Goal: Task Accomplishment & Management: Use online tool/utility

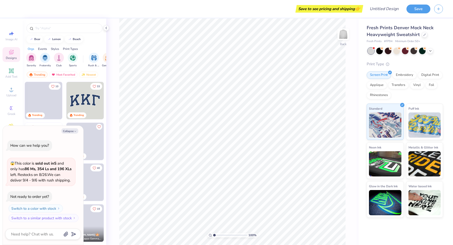
click at [92, 105] on img at bounding box center [85, 100] width 37 height 37
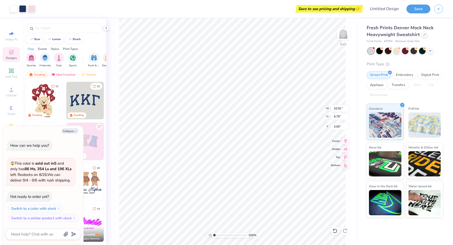
type textarea "x"
type input "2.71"
click at [345, 140] on icon at bounding box center [345, 140] width 7 height 6
type textarea "x"
click at [76, 29] on input "text" at bounding box center [67, 28] width 64 height 5
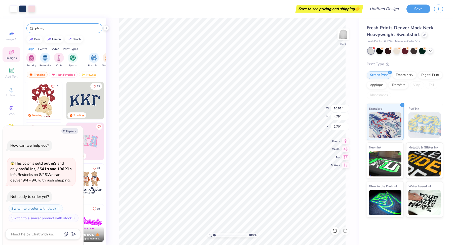
type input "phi sig"
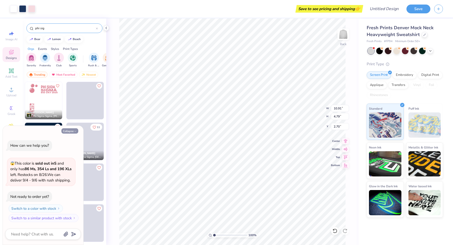
click at [70, 132] on button "Collapse" at bounding box center [69, 130] width 17 height 5
type textarea "x"
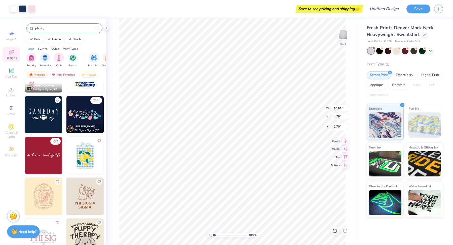
scroll to position [28, 0]
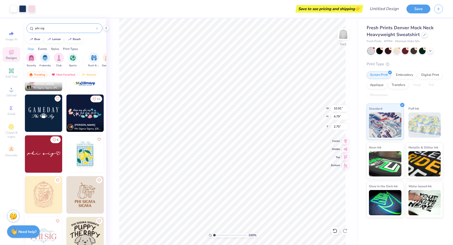
click at [44, 154] on img at bounding box center [43, 153] width 37 height 37
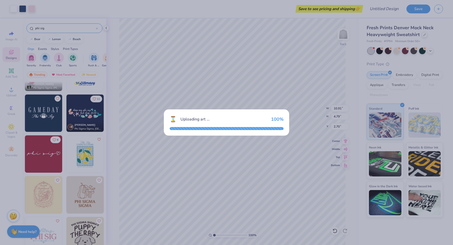
type input "14.55"
type input "2.42"
type input "3.00"
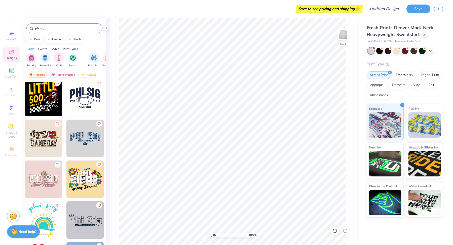
scroll to position [200, 0]
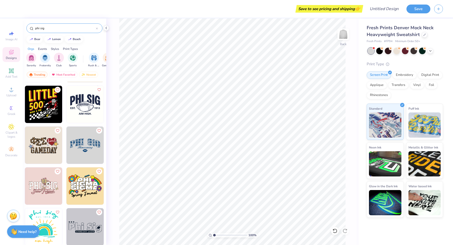
click at [78, 140] on img at bounding box center [85, 144] width 37 height 37
type input "1.57"
click at [8, 73] on div "Add Text" at bounding box center [12, 73] width 18 height 15
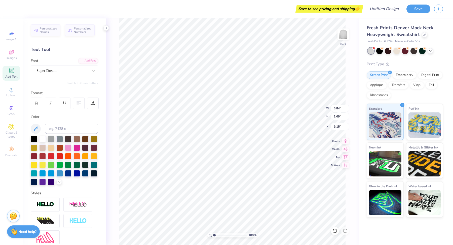
type input "3.33"
click at [70, 174] on div at bounding box center [68, 173] width 7 height 7
click at [74, 174] on div at bounding box center [77, 173] width 7 height 7
click at [75, 172] on div at bounding box center [77, 173] width 7 height 7
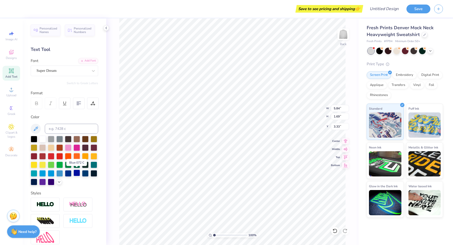
click at [79, 172] on div at bounding box center [77, 173] width 7 height 7
click at [83, 172] on div at bounding box center [85, 173] width 7 height 7
click at [62, 174] on div at bounding box center [59, 173] width 7 height 7
click at [87, 170] on div at bounding box center [85, 173] width 7 height 7
click at [51, 172] on div at bounding box center [51, 173] width 7 height 7
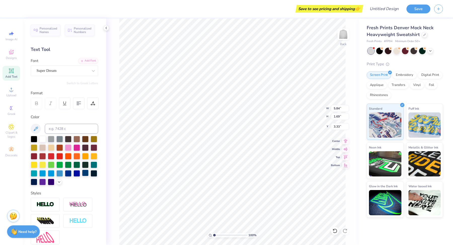
click at [86, 172] on div at bounding box center [85, 173] width 7 height 7
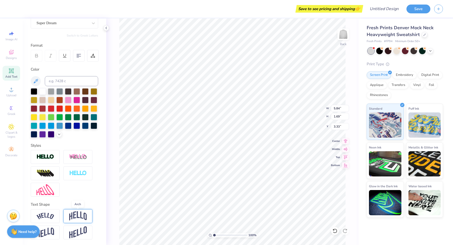
click at [80, 217] on img at bounding box center [78, 216] width 18 height 10
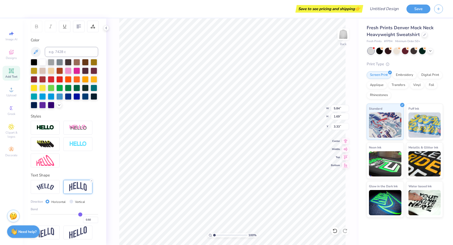
scroll to position [0, 0]
type textarea "PHI SIG"
type input "0.54"
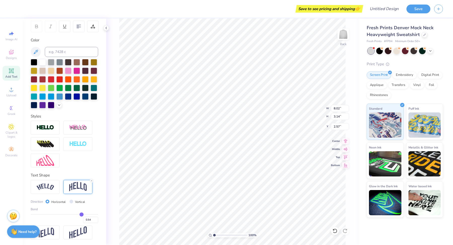
type input "0.52"
type input "0.49"
type input "0.45"
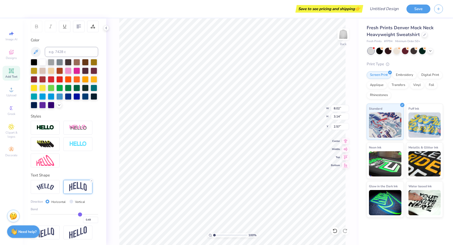
type input "0.45"
type input "0.42"
type input "0.39"
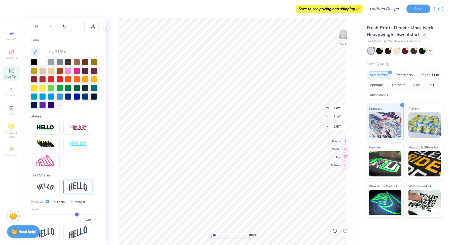
type input "0.36"
type input "0.34"
type input "0.33"
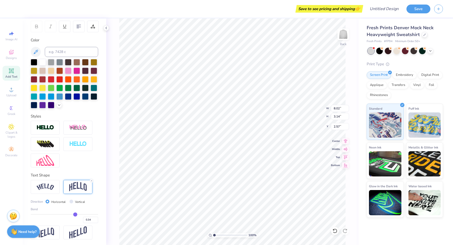
type input "0.33"
type input "0.32"
type input "0.31"
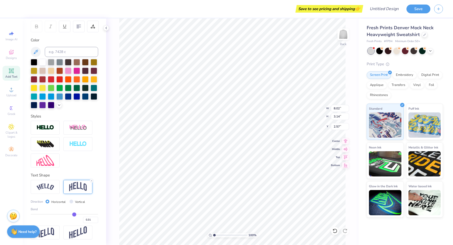
type input "0.3"
type input "0.30"
type input "0.29"
type input "0.28"
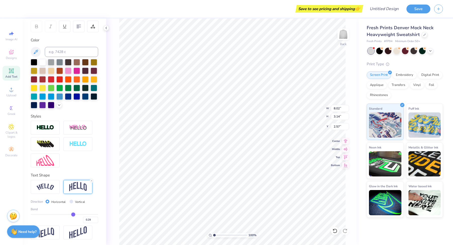
type input "0.28"
type input "0.25"
type input "0.23"
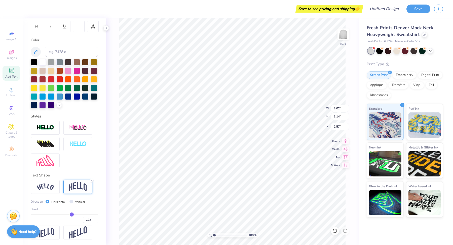
type input "0.2"
type input "0.20"
type input "0.17"
type input "0.14"
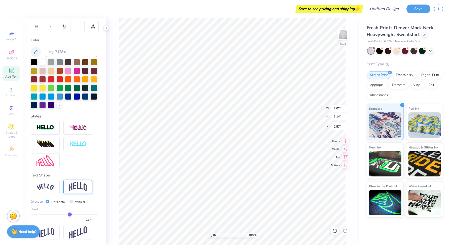
type input "0.14"
type input "0.12"
type input "0.1"
type input "0.10"
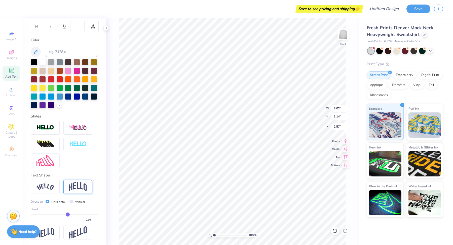
type input "0.08"
type input "0.06"
type input "0.04"
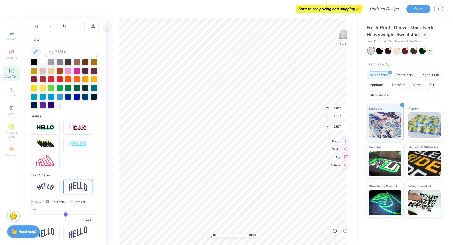
type input "0.04"
type input "0.03"
type input "0.02"
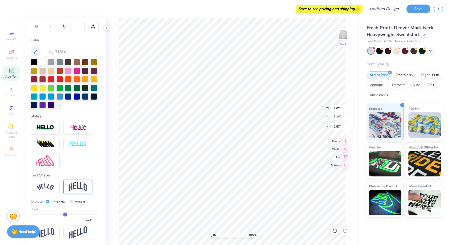
type input "0"
type input "0.00"
type input "-0.01"
type input "-0.02"
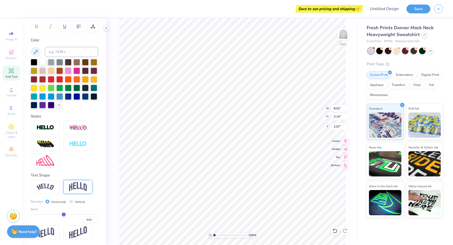
type input "-0.02"
type input "-0.01"
drag, startPoint x: 82, startPoint y: 215, endPoint x: 64, endPoint y: 215, distance: 17.9
type input "-0.01"
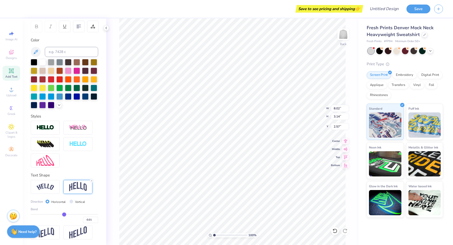
click at [64, 215] on input "range" at bounding box center [65, 214] width 68 height 1
type input "1.76"
type input "3.26"
type input "-0.02"
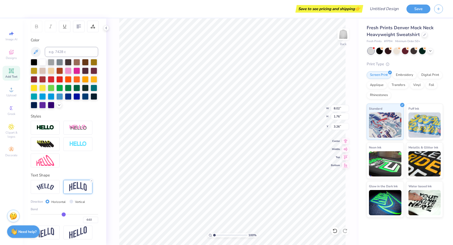
type input "-0.01"
type input "0"
type input "0.00"
type input "0.01"
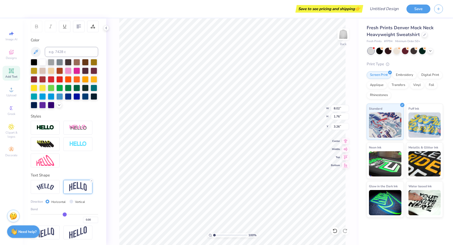
type input "0.01"
type input "0.02"
type input "0.03"
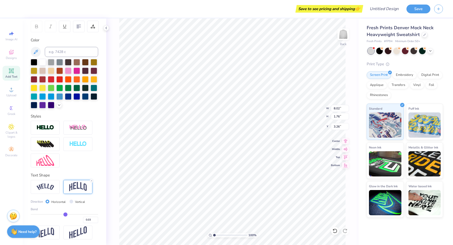
type input "0.04"
type input "0.05"
type input "0.06"
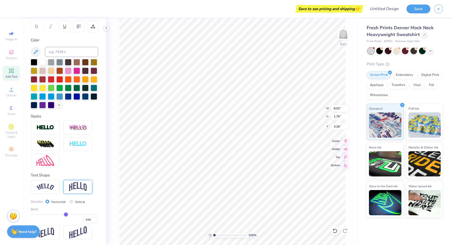
type input "0.06"
type input "0.07"
type input "0.08"
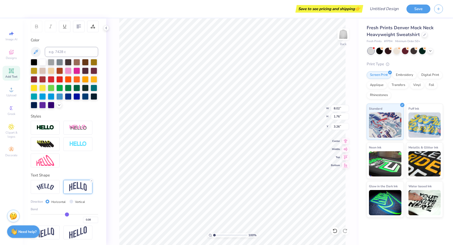
type input "0.09"
type input "0.1"
type input "0.10"
type input "0.11"
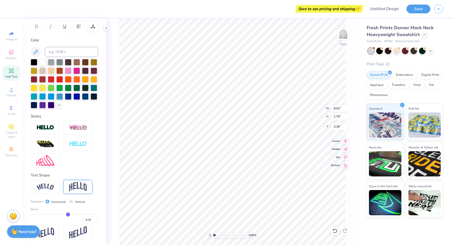
type input "0.11"
type input "0.12"
type input "0.13"
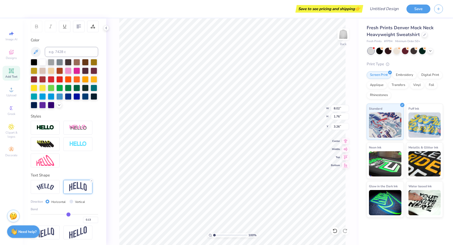
type input "0.14"
type input "0.15"
type input "0.16"
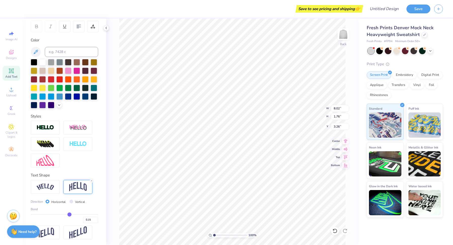
type input "0.16"
type input "0.17"
type input "0.18"
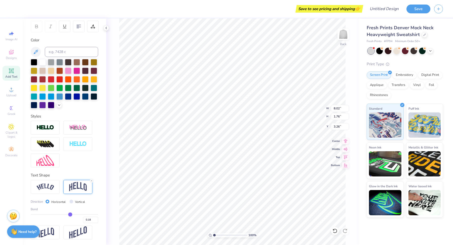
type input "0.19"
type input "0.2"
type input "0.20"
type input "0.21"
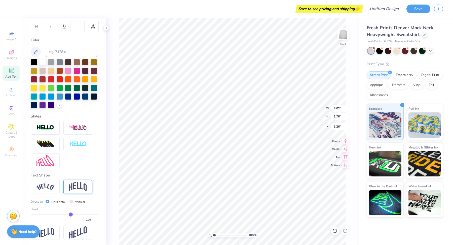
type input "0.21"
type input "0.22"
type input "0.24"
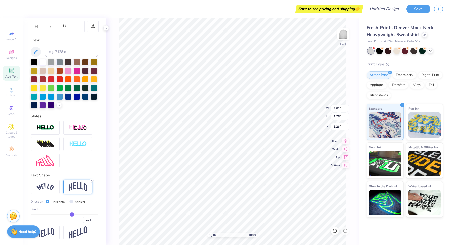
type input "0.25"
drag, startPoint x: 63, startPoint y: 214, endPoint x: 72, endPoint y: 215, distance: 8.6
type input "0.25"
click at [72, 215] on input "range" at bounding box center [65, 214] width 68 height 1
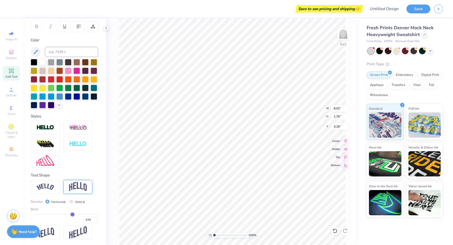
type input "2.37"
type input "2.96"
click at [92, 26] on icon at bounding box center [93, 26] width 5 height 5
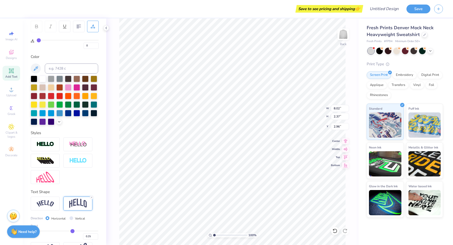
type input "2"
type input "3"
type input "4"
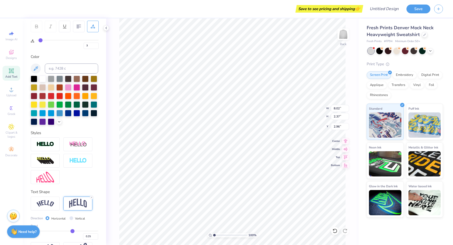
type input "4"
type input "5"
type input "6"
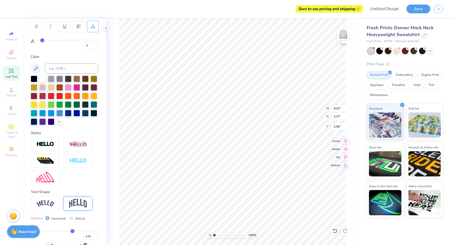
type input "7"
type input "8"
type input "9"
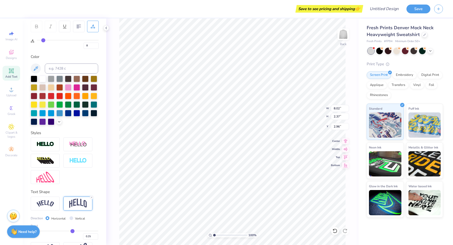
type input "9"
type input "10"
type input "11"
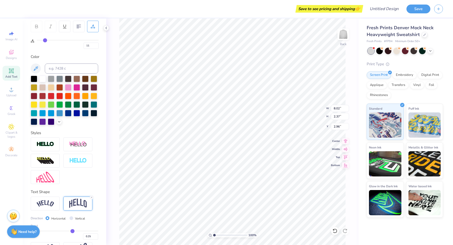
type input "12"
type input "13"
type input "14"
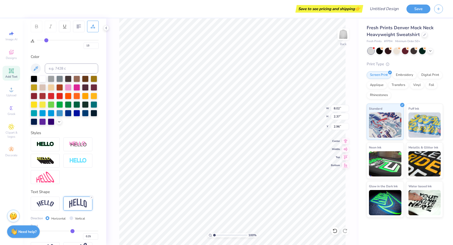
type input "14"
type input "15"
type input "16"
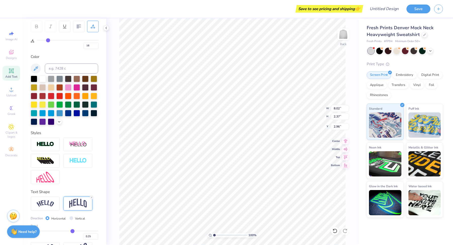
type input "17"
type input "18"
type input "19"
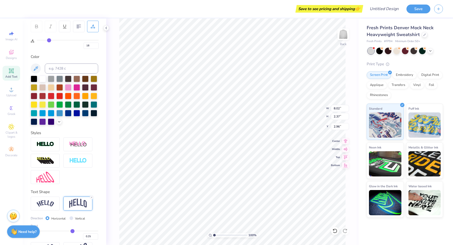
type input "19"
type input "20"
type input "21"
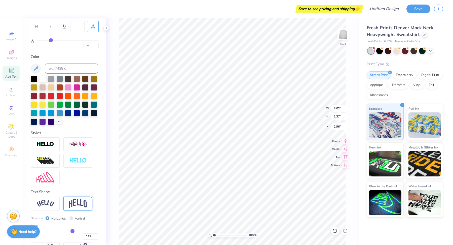
drag, startPoint x: 40, startPoint y: 41, endPoint x: 51, endPoint y: 41, distance: 10.8
type input "21"
click at [51, 41] on input "range" at bounding box center [68, 40] width 62 height 1
type input "11.06"
type input "2.64"
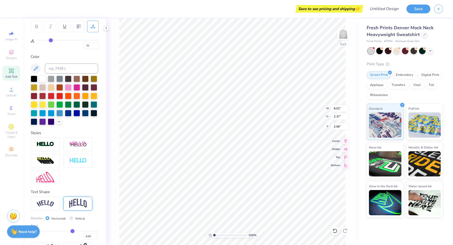
type input "2.82"
type input "20"
type input "19"
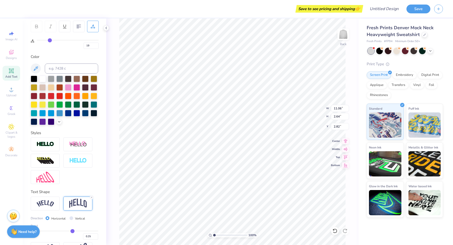
type input "18"
type input "16"
type input "14"
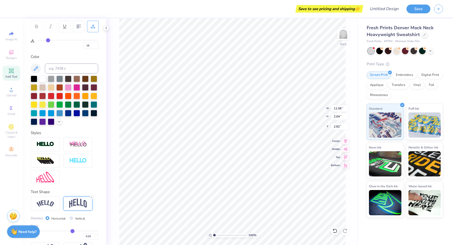
type input "14"
type input "12"
type input "11"
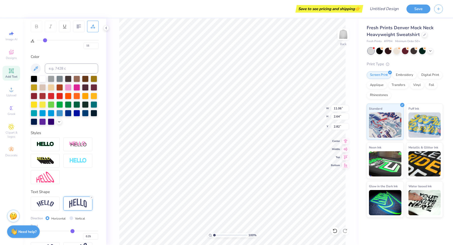
type input "10"
type input "9"
type input "8"
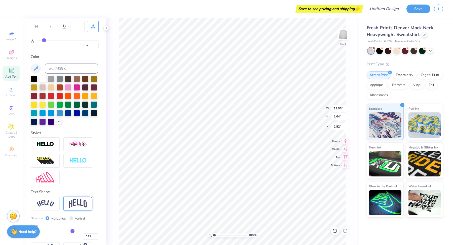
type input "8"
type input "7"
type input "6"
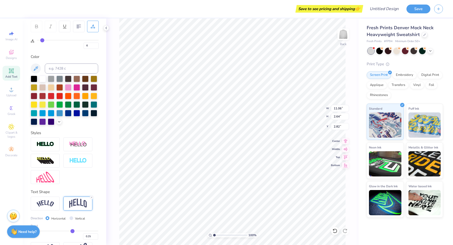
drag, startPoint x: 50, startPoint y: 41, endPoint x: 42, endPoint y: 40, distance: 7.8
type input "6"
click at [42, 40] on input "range" at bounding box center [68, 40] width 62 height 1
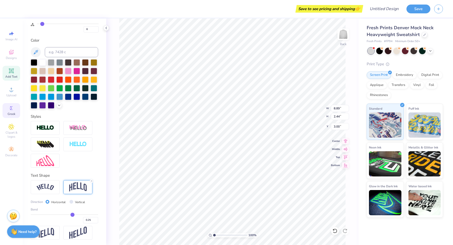
click at [8, 112] on div "Greek" at bounding box center [12, 110] width 18 height 15
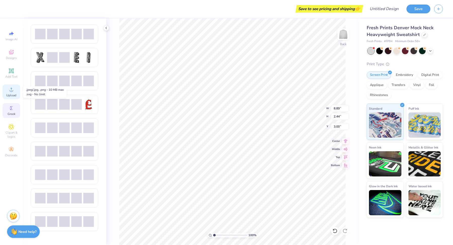
click at [15, 90] on div "Upload" at bounding box center [12, 91] width 18 height 15
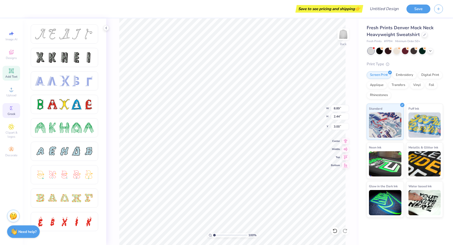
click at [11, 78] on span "Add Text" at bounding box center [11, 77] width 12 height 4
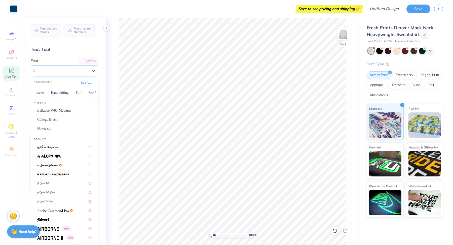
click at [59, 68] on div "Super Dream" at bounding box center [62, 71] width 53 height 8
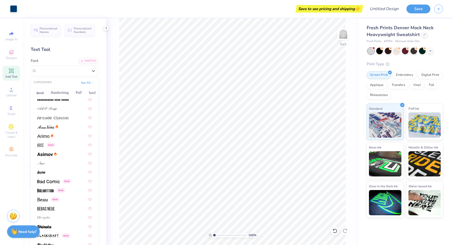
scroll to position [174, 0]
click at [48, 190] on img at bounding box center [45, 191] width 16 height 4
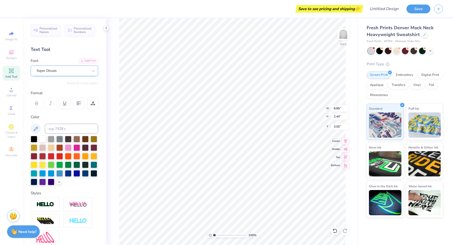
click at [57, 70] on div "Super Dream" at bounding box center [62, 71] width 53 height 8
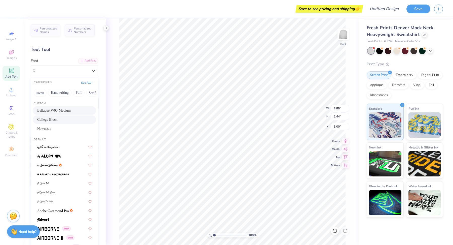
click at [58, 118] on span "College Block" at bounding box center [47, 119] width 20 height 5
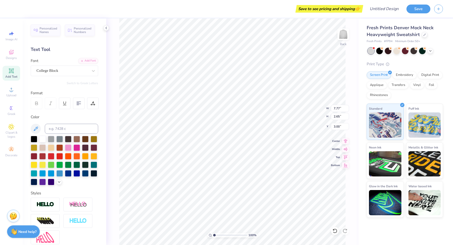
scroll to position [0, 0]
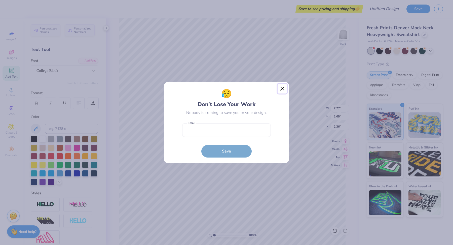
click at [283, 88] on button "Close" at bounding box center [283, 89] width 10 height 10
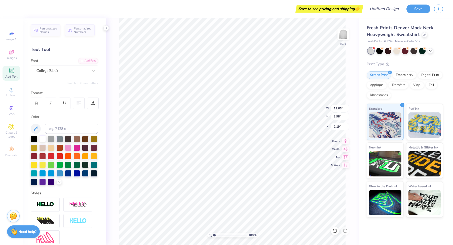
click at [44, 138] on div at bounding box center [42, 138] width 7 height 7
click at [84, 174] on div at bounding box center [85, 173] width 7 height 7
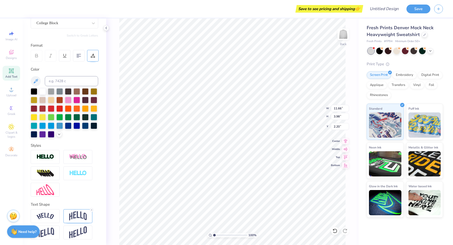
click at [92, 54] on icon at bounding box center [93, 55] width 5 height 5
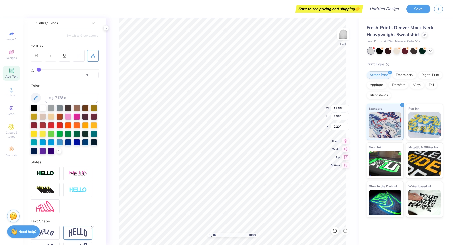
drag, startPoint x: 44, startPoint y: 69, endPoint x: 18, endPoint y: 69, distance: 25.2
click at [37, 69] on input "range" at bounding box center [68, 69] width 62 height 1
drag, startPoint x: 42, startPoint y: 68, endPoint x: 22, endPoint y: 69, distance: 19.2
click at [37, 69] on input "range" at bounding box center [68, 69] width 62 height 1
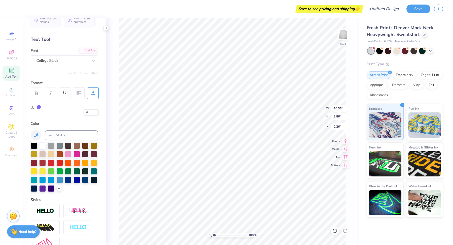
scroll to position [10, 0]
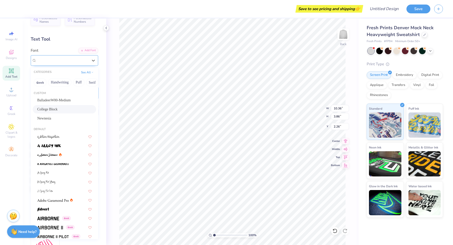
click at [52, 57] on div at bounding box center [63, 60] width 52 height 7
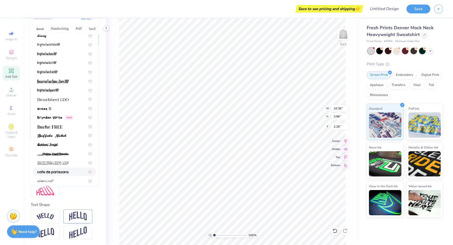
scroll to position [466, 0]
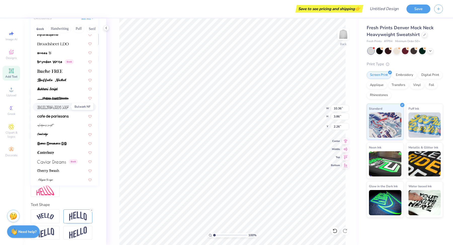
click at [57, 106] on img at bounding box center [52, 108] width 31 height 4
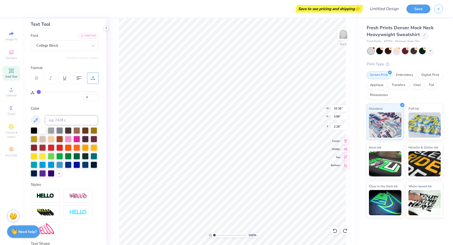
scroll to position [23, 0]
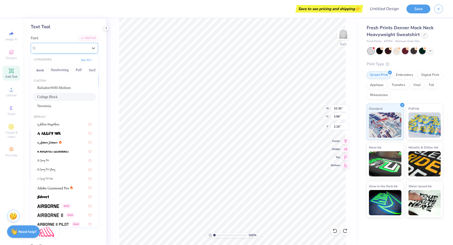
click at [54, 50] on div "College Block" at bounding box center [62, 48] width 53 height 8
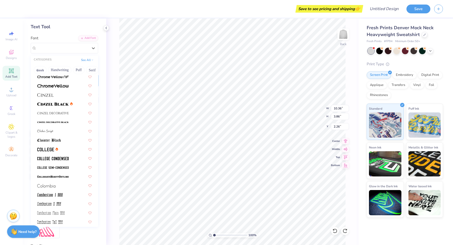
scroll to position [639, 0]
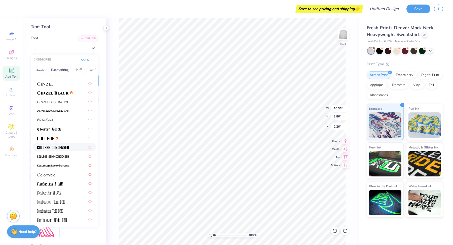
click at [64, 148] on img at bounding box center [52, 148] width 31 height 4
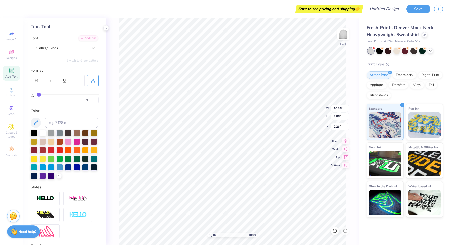
click at [63, 41] on div "Font College Block" at bounding box center [65, 44] width 68 height 18
click at [64, 45] on div "College Block" at bounding box center [62, 48] width 53 height 8
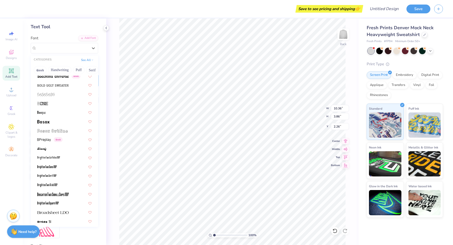
scroll to position [336, 0]
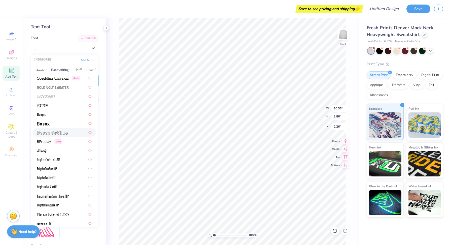
click at [68, 134] on div at bounding box center [64, 132] width 54 height 5
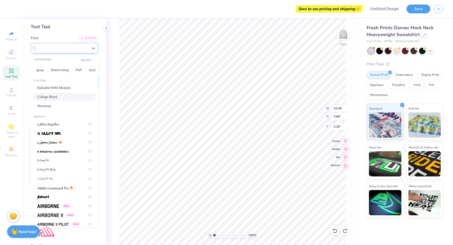
click at [54, 46] on div "College Block" at bounding box center [62, 48] width 53 height 8
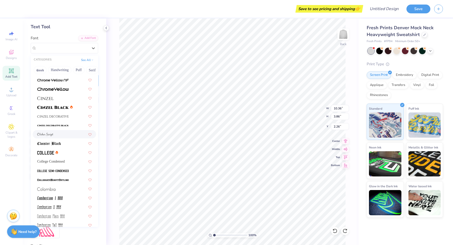
scroll to position [624, 0]
click at [44, 160] on span "College Condensed" at bounding box center [50, 161] width 27 height 5
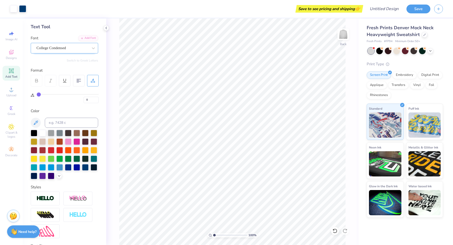
click at [42, 48] on div "College Condensed" at bounding box center [62, 48] width 53 height 8
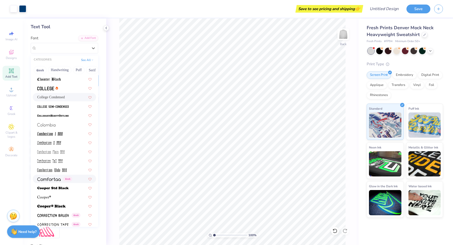
scroll to position [687, 0]
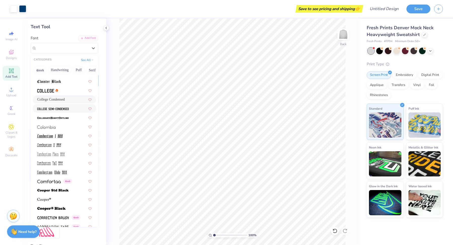
click at [56, 111] on div at bounding box center [64, 108] width 63 height 8
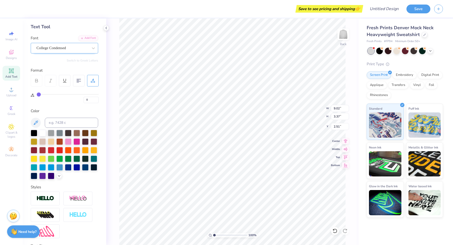
click at [65, 46] on div "College Condensed" at bounding box center [62, 48] width 53 height 8
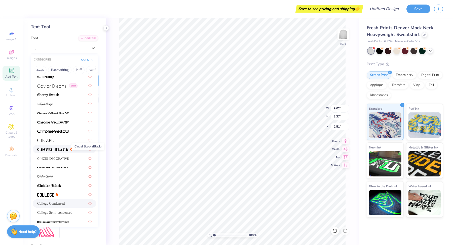
scroll to position [585, 0]
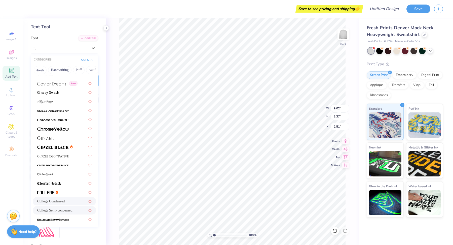
click at [61, 211] on span "College Semi-condensed" at bounding box center [54, 210] width 35 height 5
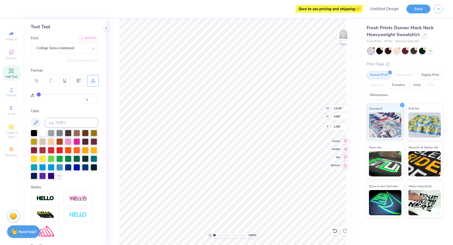
scroll to position [0, 0]
click at [74, 45] on div at bounding box center [63, 48] width 52 height 7
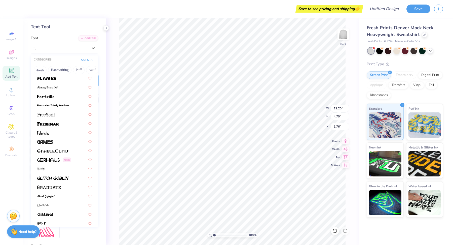
scroll to position [1250, 0]
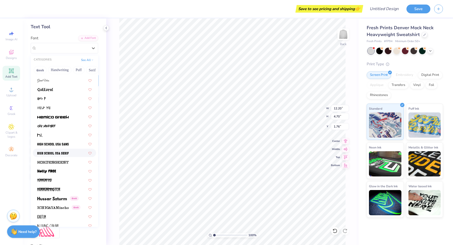
click at [65, 151] on img at bounding box center [52, 153] width 31 height 4
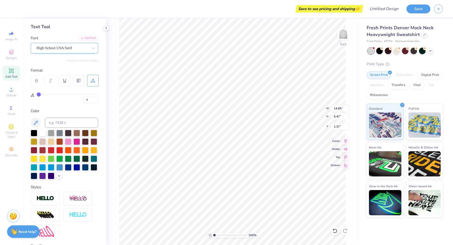
click at [55, 49] on div "High School USA Serif" at bounding box center [62, 48] width 53 height 8
click at [72, 51] on div "High School USA Serif" at bounding box center [62, 48] width 53 height 8
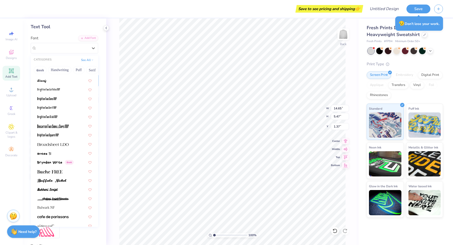
scroll to position [437, 0]
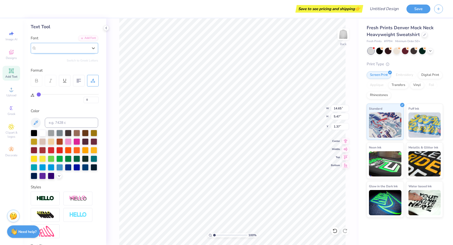
click at [62, 47] on span "High School USA Serif" at bounding box center [55, 48] width 36 height 6
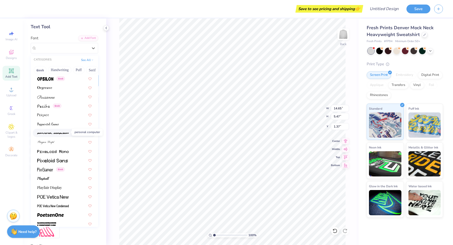
scroll to position [2077, 0]
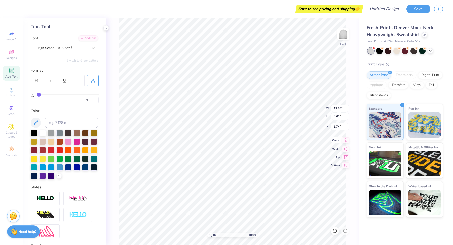
click at [345, 142] on icon at bounding box center [345, 140] width 7 height 6
click at [346, 151] on icon at bounding box center [345, 148] width 7 height 6
click at [347, 158] on icon at bounding box center [345, 156] width 7 height 6
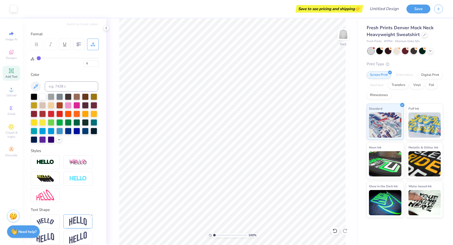
scroll to position [64, 0]
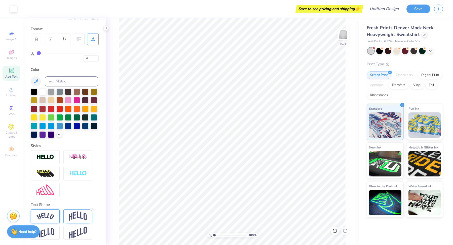
click at [48, 219] on img at bounding box center [46, 216] width 18 height 7
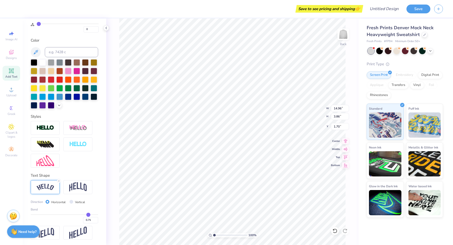
drag, startPoint x: 73, startPoint y: 214, endPoint x: 88, endPoint y: 213, distance: 15.4
click at [88, 214] on input "range" at bounding box center [65, 214] width 68 height 1
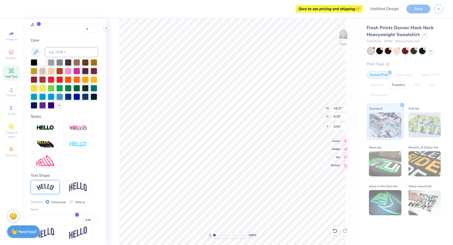
drag, startPoint x: 87, startPoint y: 214, endPoint x: 77, endPoint y: 214, distance: 10.3
click at [77, 214] on input "range" at bounding box center [65, 214] width 68 height 1
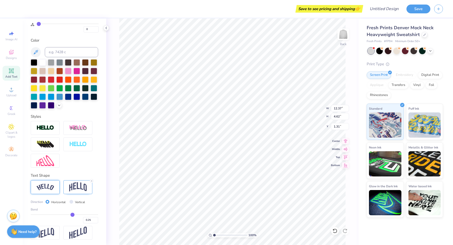
scroll to position [0, 0]
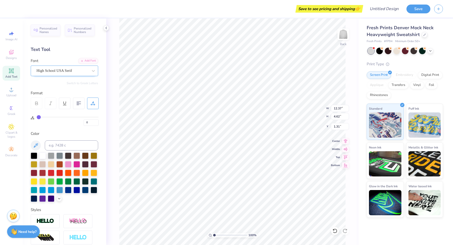
click at [51, 73] on div "High School USA Serif" at bounding box center [62, 71] width 53 height 8
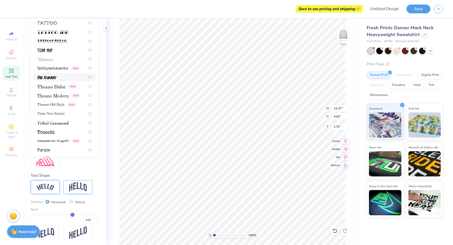
scroll to position [2557, 0]
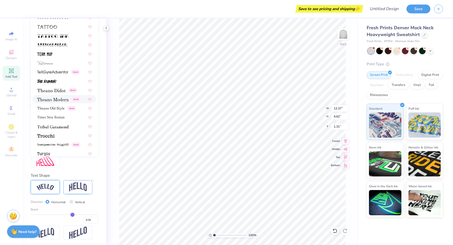
click at [52, 98] on img at bounding box center [52, 100] width 31 height 4
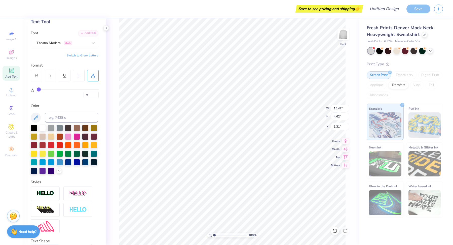
scroll to position [30, 0]
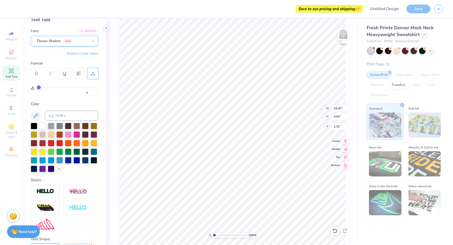
click at [48, 43] on div "Theano Modern Greek" at bounding box center [62, 41] width 53 height 8
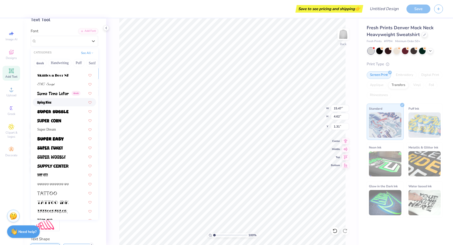
scroll to position [2451, 0]
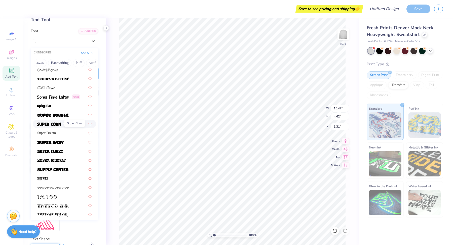
click at [56, 123] on img at bounding box center [49, 124] width 24 height 4
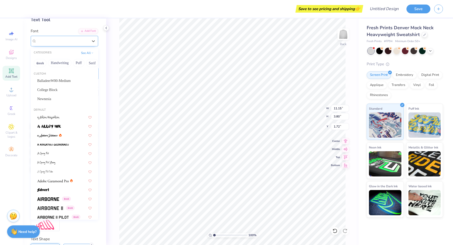
click at [60, 36] on div "Super Corn" at bounding box center [65, 41] width 68 height 11
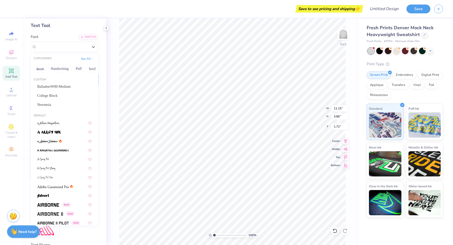
scroll to position [24, 0]
click at [54, 96] on span "College Block" at bounding box center [47, 95] width 20 height 5
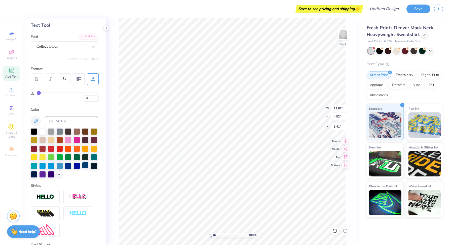
click at [85, 168] on div at bounding box center [85, 165] width 7 height 7
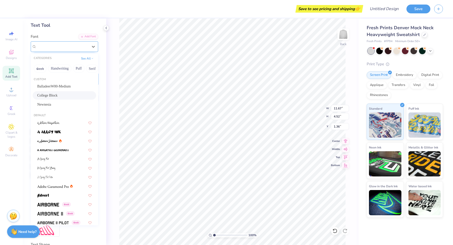
click at [56, 47] on div "College Block" at bounding box center [62, 47] width 53 height 8
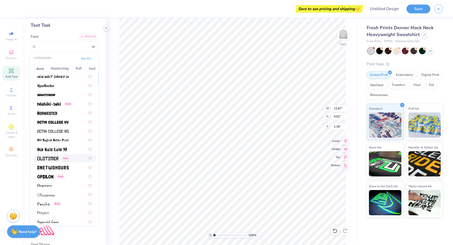
scroll to position [1976, 0]
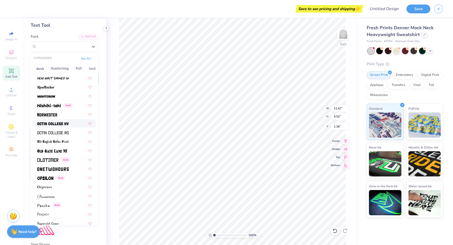
click at [47, 123] on img at bounding box center [52, 124] width 31 height 4
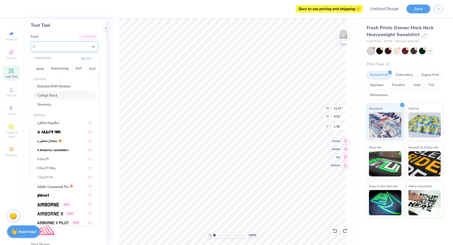
click at [38, 45] on div "College Block" at bounding box center [62, 47] width 53 height 8
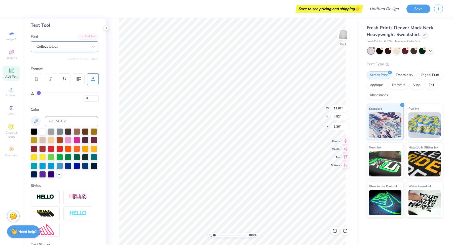
click at [64, 48] on div "College Block" at bounding box center [62, 47] width 53 height 8
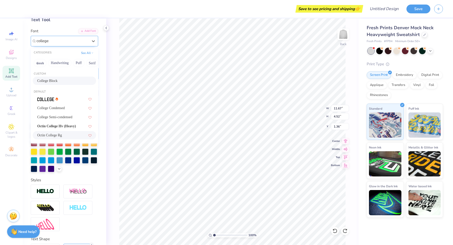
scroll to position [30, 0]
click at [70, 134] on div "Octin College Rg" at bounding box center [64, 134] width 54 height 5
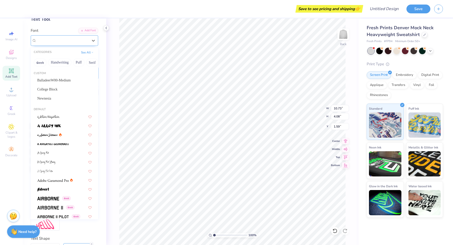
click at [65, 42] on div "Octin College Rg" at bounding box center [62, 41] width 53 height 8
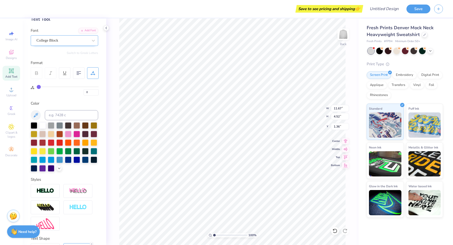
click at [66, 41] on div "College Block" at bounding box center [62, 41] width 53 height 8
click at [68, 42] on div "College Block" at bounding box center [62, 41] width 53 height 8
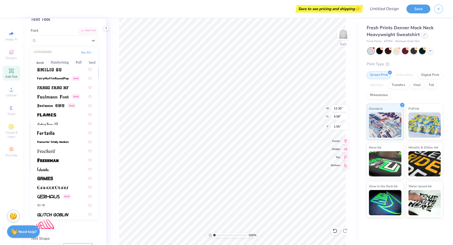
scroll to position [1268, 0]
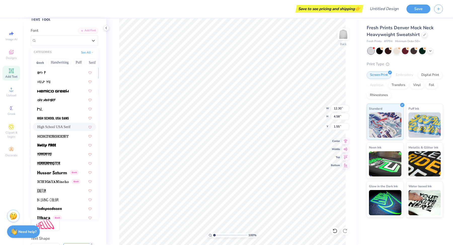
click at [54, 130] on div "High School USA Serif" at bounding box center [64, 127] width 63 height 8
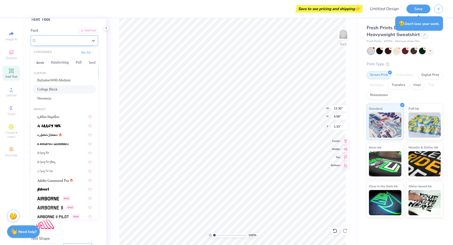
click at [67, 42] on div "College Block" at bounding box center [62, 41] width 53 height 8
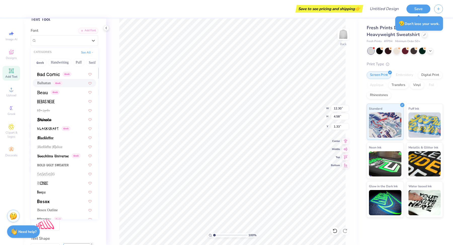
scroll to position [252, 0]
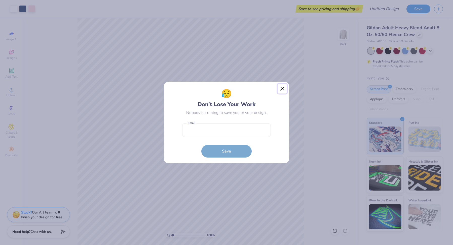
click at [284, 90] on button "Close" at bounding box center [283, 89] width 10 height 10
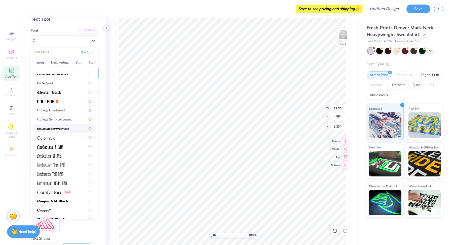
scroll to position [670, 0]
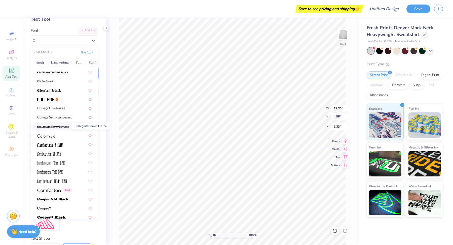
click at [53, 125] on img at bounding box center [52, 127] width 31 height 4
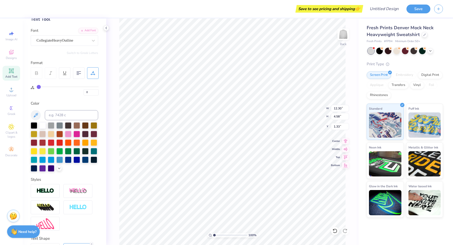
type input "14.47"
type input "4.62"
type input "1.31"
type textarea "PHISIG"
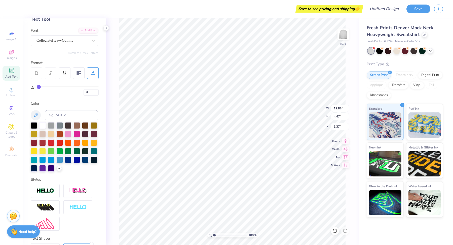
type input "12.88"
type input "4.47"
type input "1.37"
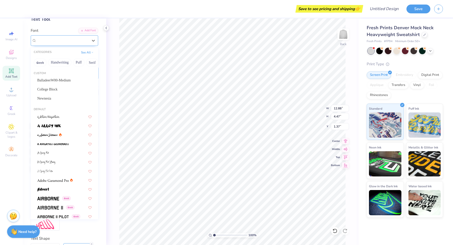
click at [61, 39] on div "CollegiateHeavyOutline" at bounding box center [62, 41] width 53 height 8
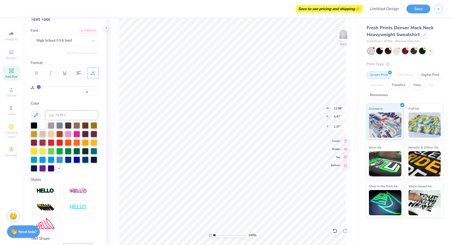
type input "13.44"
type input "4.72"
type input "4.92"
click at [86, 160] on div at bounding box center [85, 159] width 7 height 7
type input "1.37"
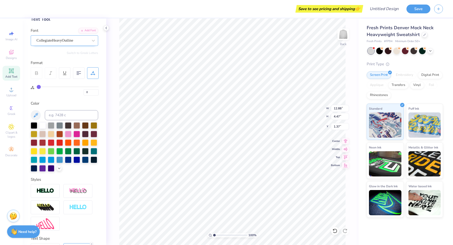
type textarea "PHI SIG"
click at [82, 42] on div "CollegiateHeavyOutline" at bounding box center [62, 41] width 53 height 8
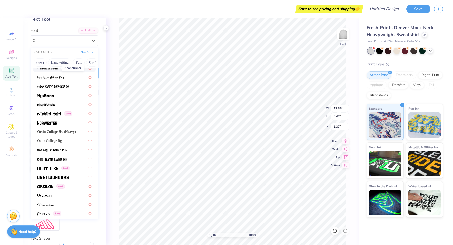
scroll to position [1961, 0]
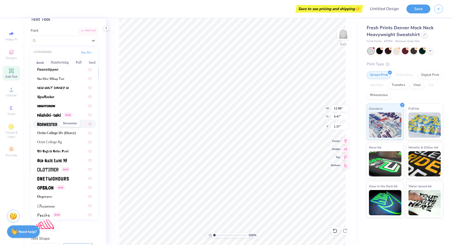
click at [51, 122] on img at bounding box center [47, 124] width 20 height 4
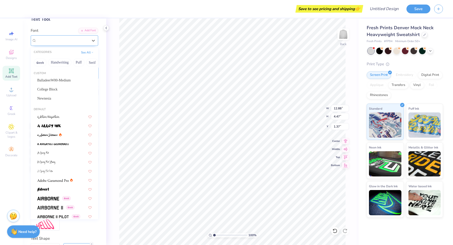
click at [78, 43] on div "Norwester" at bounding box center [62, 41] width 53 height 8
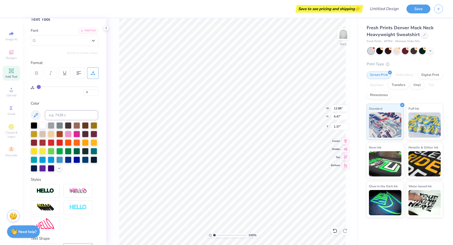
click at [78, 31] on div "Font option Norwester, selected. Select is focused ,type to refine list, press …" at bounding box center [65, 37] width 68 height 18
click at [78, 43] on div at bounding box center [63, 40] width 52 height 7
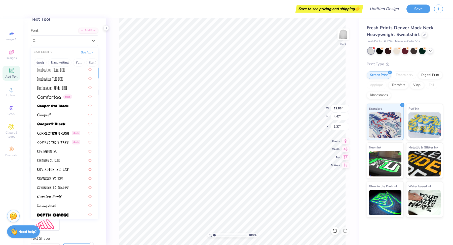
scroll to position [755, 0]
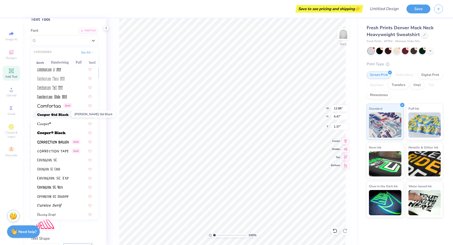
click at [54, 116] on span at bounding box center [52, 114] width 31 height 5
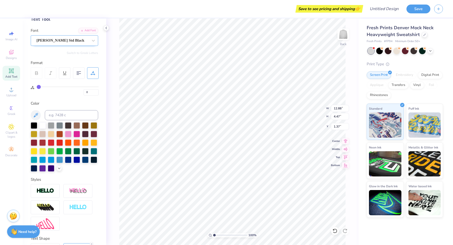
click at [50, 42] on div "[PERSON_NAME] Std Black" at bounding box center [62, 41] width 53 height 8
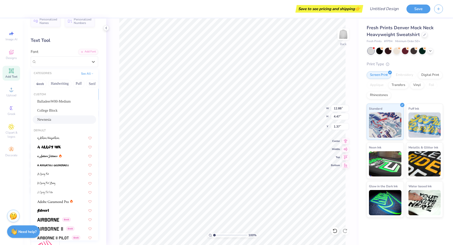
scroll to position [0, 0]
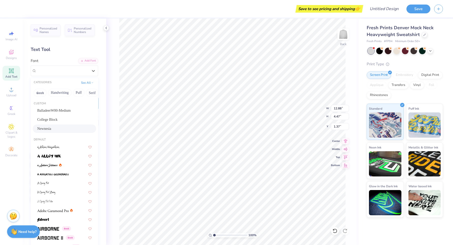
click at [51, 130] on span "Newnesia" at bounding box center [44, 128] width 14 height 5
click at [49, 66] on div "Newnesia" at bounding box center [65, 71] width 68 height 11
click at [55, 120] on span "College Block" at bounding box center [47, 119] width 20 height 5
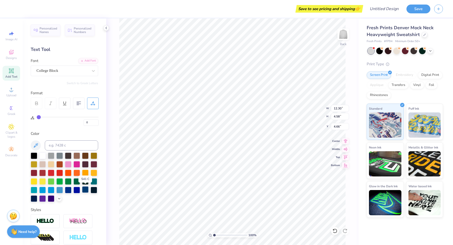
click at [87, 186] on div at bounding box center [85, 189] width 7 height 7
type input "1.30"
click at [249, 170] on ul "Cut Copy Paste Remove Background Duplicate Select All Delete Group Ungroup Brin…" at bounding box center [257, 162] width 40 height 128
type input "1.30"
click at [270, 141] on li "Paste" at bounding box center [261, 142] width 40 height 10
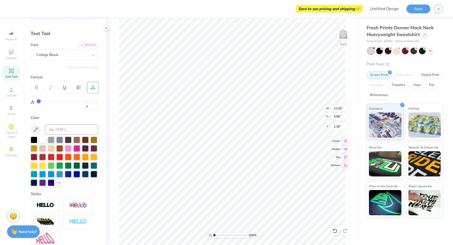
scroll to position [64, 0]
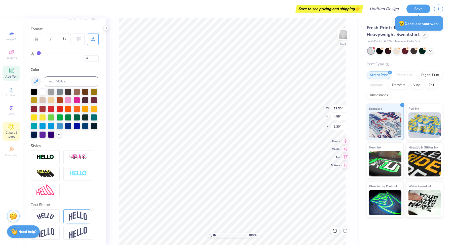
click at [15, 133] on span "Clipart & logos" at bounding box center [12, 135] width 18 height 8
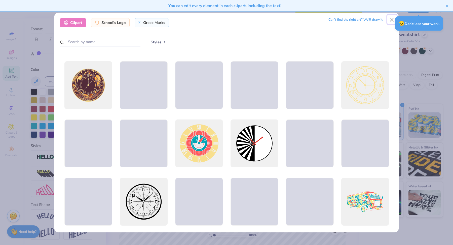
click at [390, 19] on button "Close" at bounding box center [393, 20] width 10 height 10
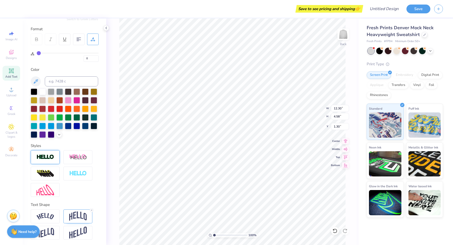
click at [51, 159] on img at bounding box center [46, 157] width 18 height 6
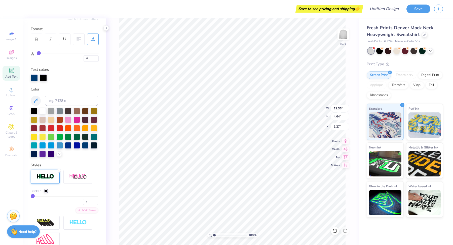
type input "12.36"
type input "4.64"
type input "1.27"
click at [43, 111] on div at bounding box center [42, 110] width 7 height 7
click at [43, 78] on div at bounding box center [43, 77] width 7 height 7
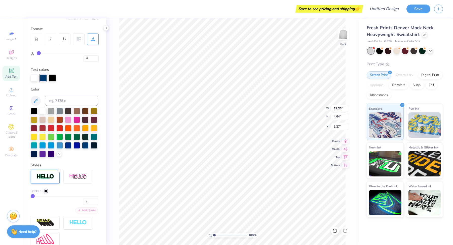
click at [43, 78] on div at bounding box center [43, 77] width 7 height 7
click at [33, 77] on div at bounding box center [34, 77] width 7 height 7
click at [34, 77] on div at bounding box center [34, 77] width 7 height 7
click at [55, 78] on div at bounding box center [52, 77] width 7 height 7
click at [38, 78] on div at bounding box center [34, 77] width 7 height 7
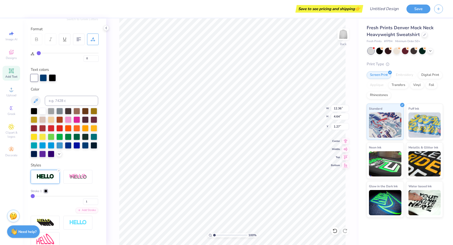
click at [18, 80] on div "Add Text" at bounding box center [12, 73] width 18 height 15
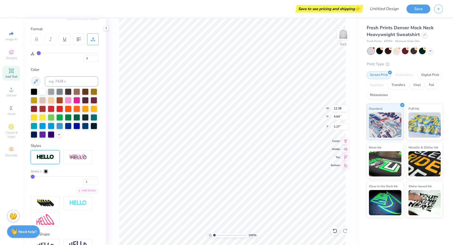
type input "5.84"
type input "1.69"
type input "9.15"
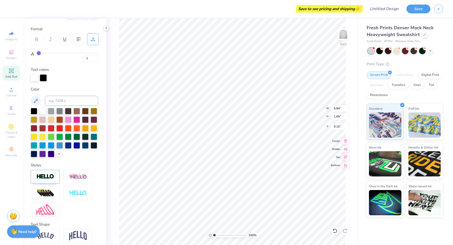
type input "5.88"
type input "1.72"
type input "9.14"
click at [43, 79] on div at bounding box center [43, 77] width 7 height 7
click at [43, 78] on div at bounding box center [43, 77] width 7 height 7
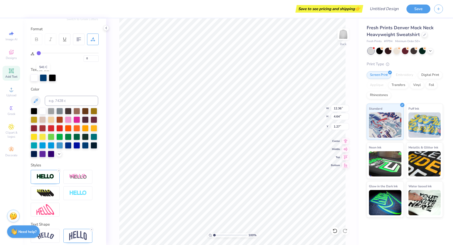
click at [43, 78] on div at bounding box center [43, 77] width 7 height 7
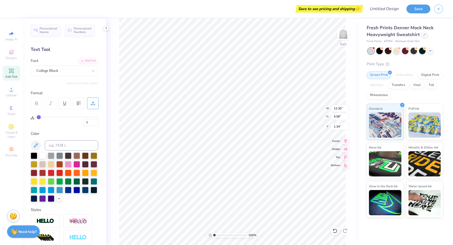
click at [84, 190] on div at bounding box center [85, 190] width 7 height 7
click at [51, 226] on div at bounding box center [45, 221] width 29 height 14
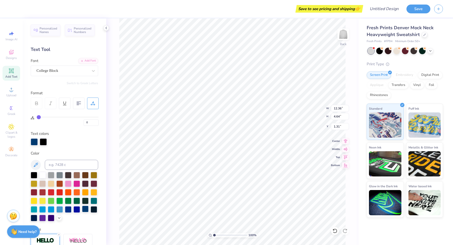
type input "12.36"
type input "4.64"
type input "1.31"
click at [44, 142] on div at bounding box center [43, 141] width 7 height 7
click at [41, 173] on div at bounding box center [42, 174] width 7 height 7
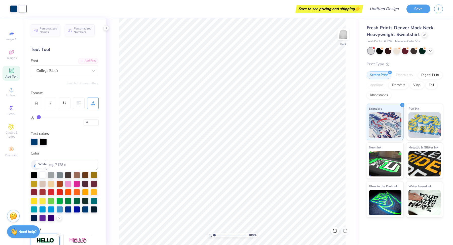
click at [44, 175] on div at bounding box center [42, 174] width 7 height 7
type input "13.66"
type input "5.13"
type input "1.17"
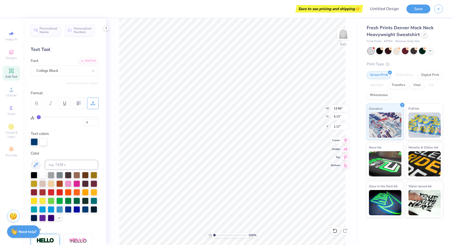
click at [346, 141] on icon at bounding box center [345, 140] width 7 height 6
type input "12.93"
type input "4.85"
click at [346, 141] on icon at bounding box center [345, 140] width 7 height 6
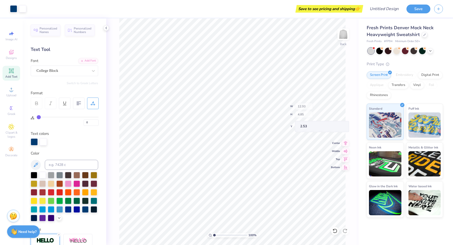
type input "2.53"
drag, startPoint x: 38, startPoint y: 116, endPoint x: 35, endPoint y: 116, distance: 2.8
click at [37, 117] on input "range" at bounding box center [68, 117] width 62 height 1
click at [76, 68] on div "College Block" at bounding box center [62, 71] width 53 height 8
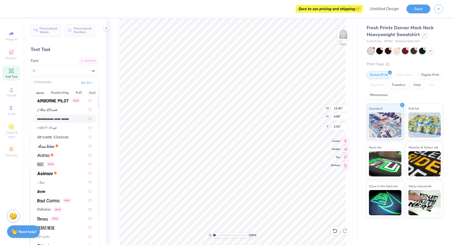
scroll to position [155, 0]
click at [49, 173] on img at bounding box center [45, 174] width 16 height 4
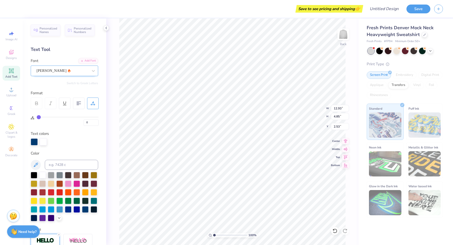
type input "15.19"
type input "4.75"
click at [71, 71] on div "[PERSON_NAME]" at bounding box center [62, 71] width 53 height 8
type input "2.60"
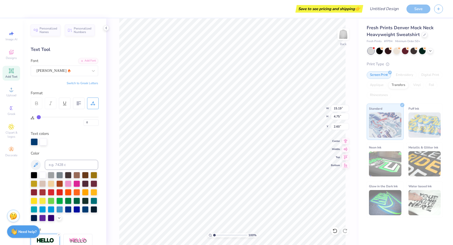
type textarea "PHISIG"
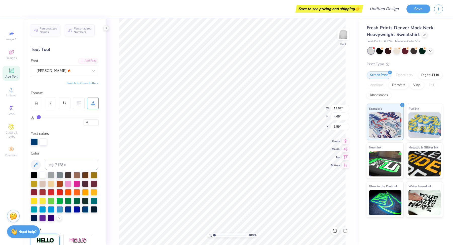
type input "3.00"
click at [63, 70] on div "[PERSON_NAME]" at bounding box center [62, 71] width 53 height 8
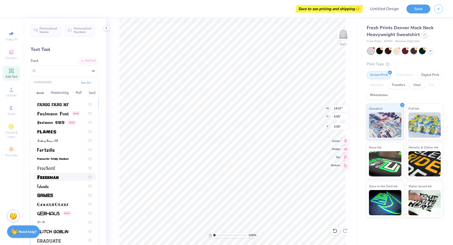
scroll to position [1094, 0]
click at [50, 177] on img at bounding box center [47, 178] width 21 height 4
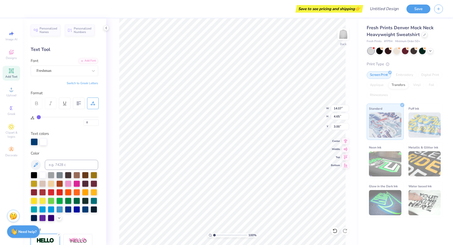
type input "16.20"
type input "5.42"
type input "2.62"
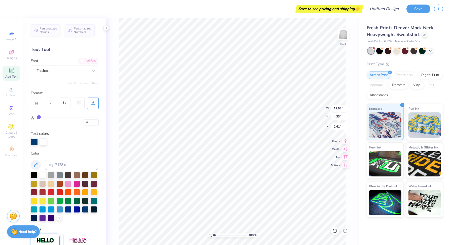
type input "12.93"
type input "4.33"
type input "2.51"
type input "2.45"
type input "2.47"
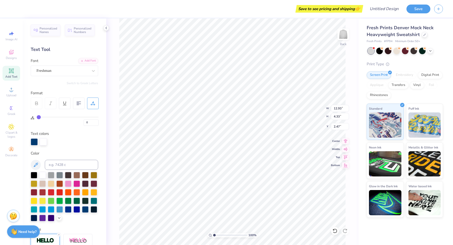
type textarea "PHI SIG"
type input "13.29"
type input "4.21"
click at [343, 141] on icon at bounding box center [345, 140] width 7 height 6
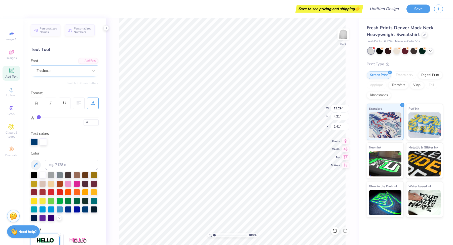
click at [62, 70] on div "Freshman" at bounding box center [62, 71] width 53 height 8
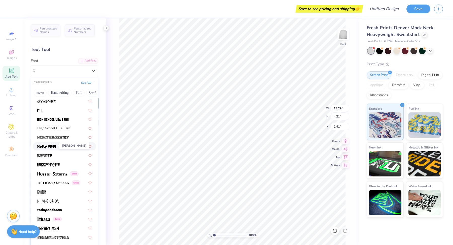
scroll to position [1298, 0]
click at [59, 128] on span "High School USA Serif" at bounding box center [53, 127] width 33 height 5
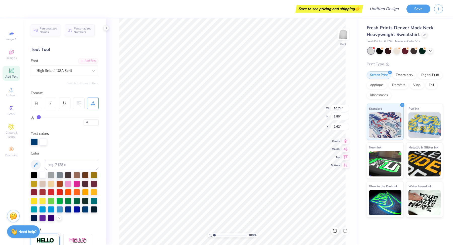
type input "10.74"
type input "3.80"
type input "2.62"
type input "13.29"
type input "4.21"
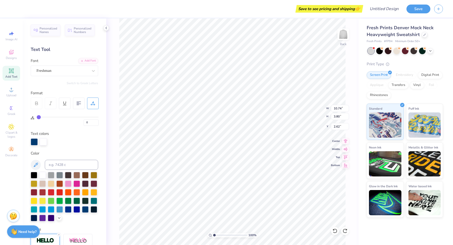
type input "2.41"
click at [387, 7] on input "Design Title" at bounding box center [378, 9] width 49 height 10
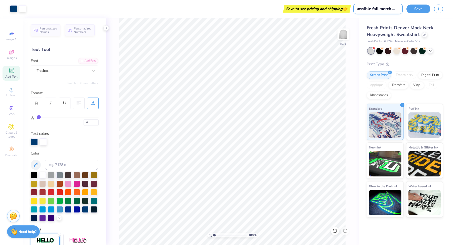
scroll to position [0, 5]
type input "possible fall merch 2025"
click at [422, 11] on button "Save" at bounding box center [419, 8] width 24 height 9
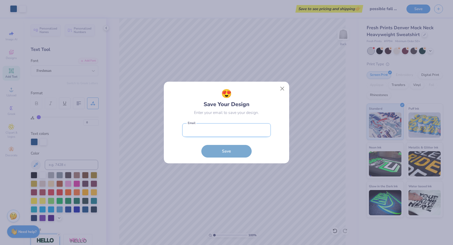
click at [204, 134] on input "email" at bounding box center [226, 130] width 89 height 14
type input "[EMAIL_ADDRESS]"
click at [211, 149] on button "Save" at bounding box center [227, 150] width 50 height 13
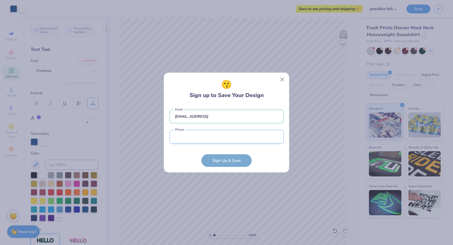
click at [218, 136] on input "tel" at bounding box center [227, 137] width 114 height 14
type input "[PHONE_NUMBER]"
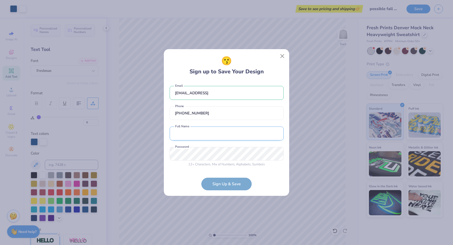
click at [206, 130] on input "text" at bounding box center [227, 133] width 114 height 14
click at [232, 88] on input "[EMAIL_ADDRESS]" at bounding box center [227, 93] width 114 height 14
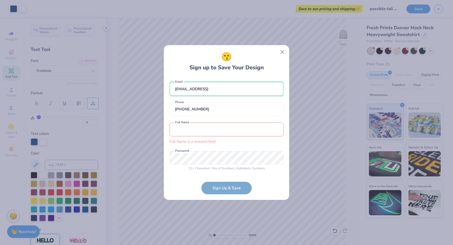
click at [230, 90] on input "[EMAIL_ADDRESS]" at bounding box center [227, 89] width 114 height 14
type input "[EMAIL_ADDRESS][DOMAIN_NAME]"
click at [221, 114] on input "[PHONE_NUMBER]" at bounding box center [227, 109] width 114 height 14
click at [226, 191] on form "[EMAIL_ADDRESS][DOMAIN_NAME] Email [PHONE_NUMBER] Phone Full Name is a required…" at bounding box center [227, 135] width 114 height 117
click at [279, 48] on button "Close" at bounding box center [283, 52] width 10 height 10
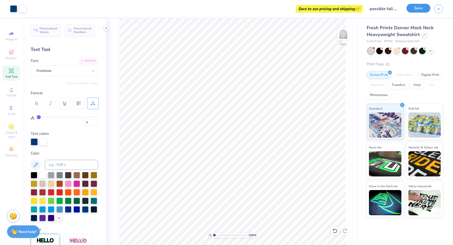
click at [419, 8] on button "Save" at bounding box center [419, 8] width 24 height 9
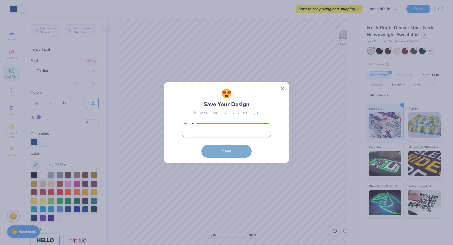
click at [221, 136] on input "email" at bounding box center [226, 130] width 89 height 14
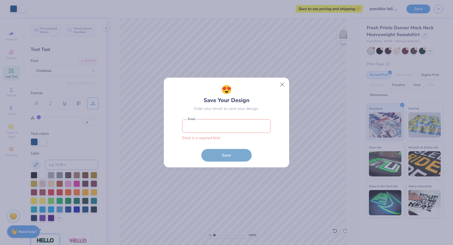
type input "[EMAIL_ADDRESS][DOMAIN_NAME]"
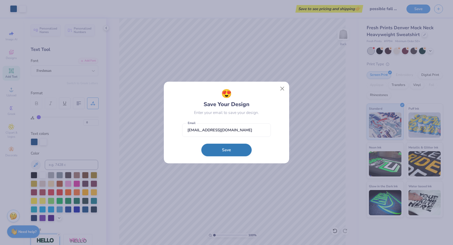
click at [229, 152] on button "Save" at bounding box center [227, 150] width 50 height 13
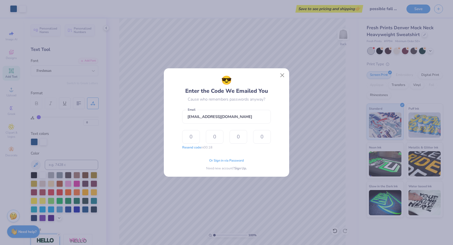
type input "5"
type input "4"
type input "5"
type input "6"
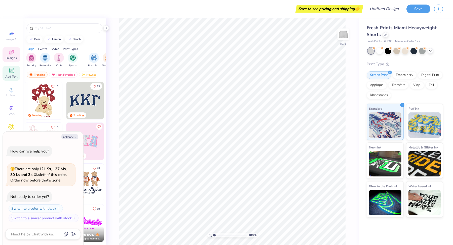
click at [11, 78] on span "Add Text" at bounding box center [11, 77] width 12 height 4
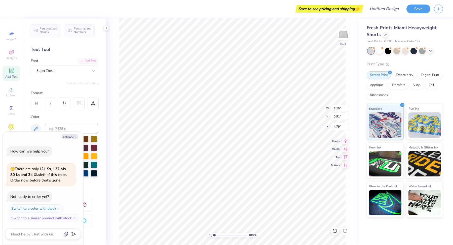
paste textarea "Dickerman’s on Whitney"
type textarea "x"
type textarea "Dickerman’s on Whitney"
type textarea "x"
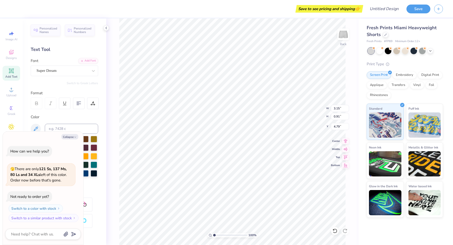
type textarea "TEXT"
click at [68, 71] on div "Super Dream" at bounding box center [62, 71] width 53 height 8
click at [85, 73] on div "Super Dream" at bounding box center [63, 71] width 52 height 6
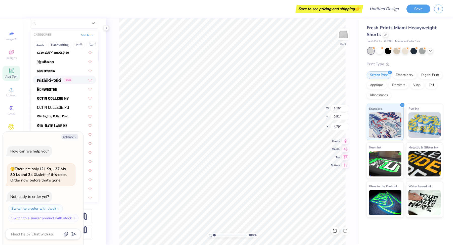
scroll to position [1941, 0]
click at [58, 100] on img at bounding box center [52, 99] width 31 height 4
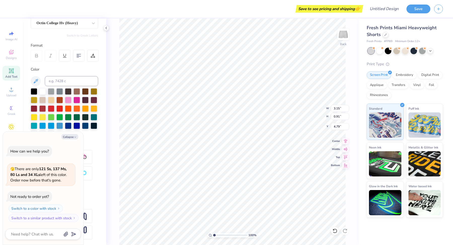
type textarea "x"
type textarea "P"
type textarea "x"
type textarea "Ph"
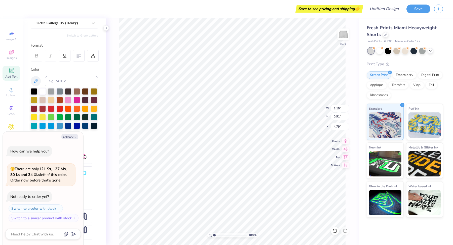
type textarea "x"
type textarea "Phi"
type textarea "x"
type textarea "Phi"
type textarea "x"
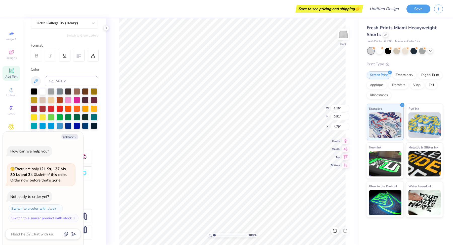
type textarea "Phi S"
type textarea "x"
type textarea "Phi SI"
type textarea "x"
type textarea "Phi SIf"
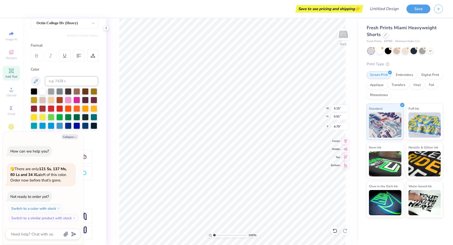
type textarea "x"
type textarea "Phi SI"
type textarea "x"
type textarea "Phi SIg"
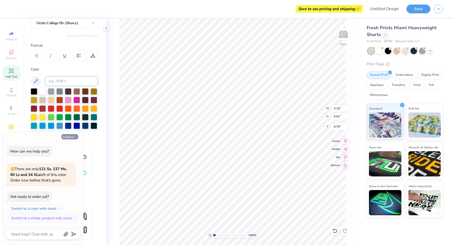
click at [69, 137] on button "Collapse" at bounding box center [69, 136] width 17 height 5
type textarea "x"
type input "3.97"
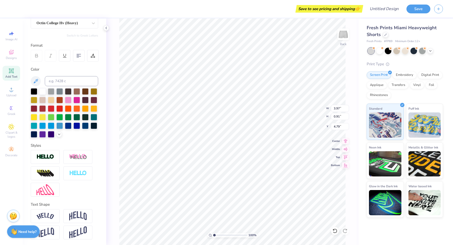
type textarea "x"
click at [49, 155] on img at bounding box center [46, 157] width 18 height 6
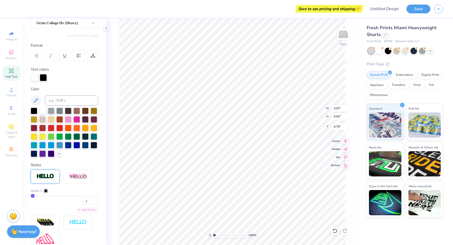
type input "3.99"
type input "0.93"
click at [85, 146] on div at bounding box center [85, 144] width 7 height 7
click at [41, 76] on div at bounding box center [43, 77] width 7 height 7
click at [52, 74] on div at bounding box center [52, 77] width 7 height 7
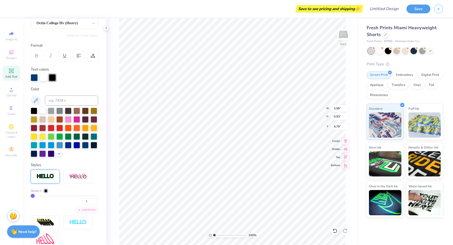
click at [43, 111] on div at bounding box center [42, 110] width 7 height 7
type input "6.78"
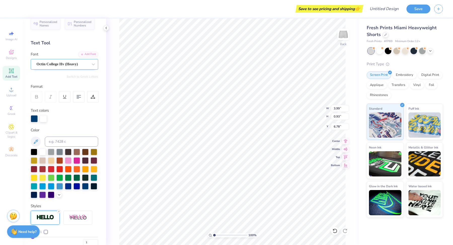
scroll to position [7, 0]
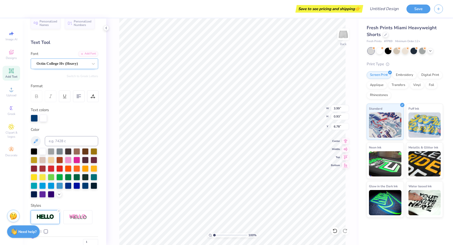
click at [66, 61] on div "Octin College Hv (Heavy)" at bounding box center [62, 64] width 53 height 8
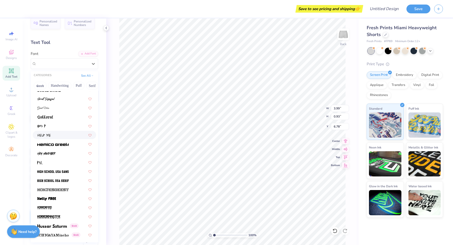
scroll to position [1202, 0]
click at [69, 180] on div at bounding box center [64, 179] width 54 height 5
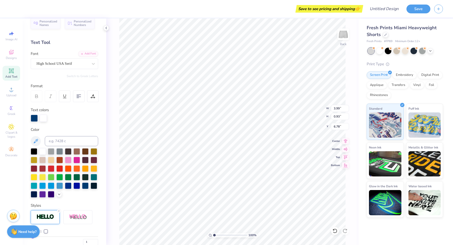
type input "4.09"
type input "1.04"
type input "6.73"
type input "8.17"
type input "3.03"
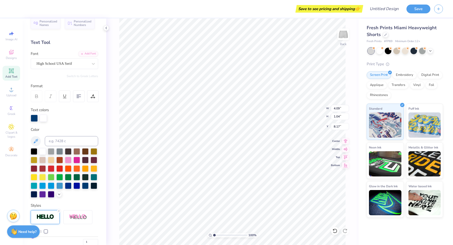
type input "0.78"
type input "8.20"
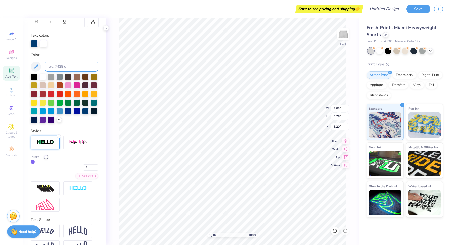
scroll to position [96, 0]
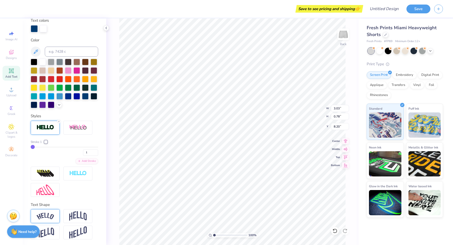
click at [46, 217] on img at bounding box center [46, 216] width 18 height 7
type input "4.11"
type input "1.21"
type input "7.98"
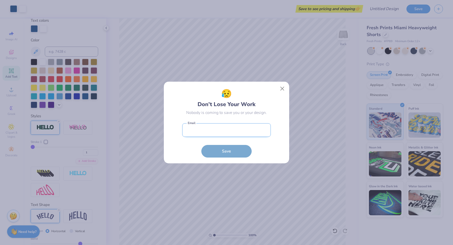
click at [209, 127] on input "email" at bounding box center [226, 130] width 89 height 14
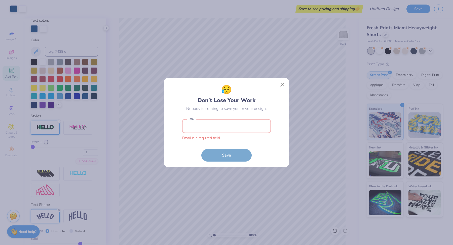
type input "[EMAIL_ADDRESS][DOMAIN_NAME]"
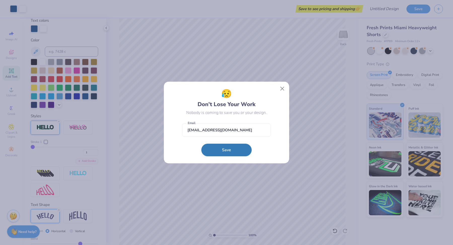
click at [230, 155] on button "Save" at bounding box center [227, 150] width 50 height 13
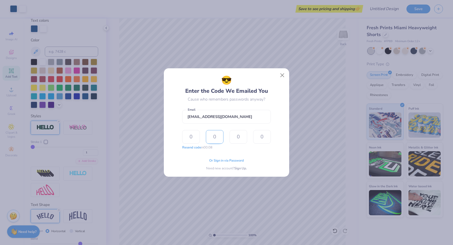
type input "2"
type input "0"
type input "6"
type input "1"
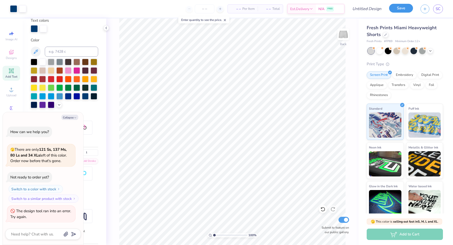
click at [395, 5] on button "Save" at bounding box center [401, 8] width 24 height 9
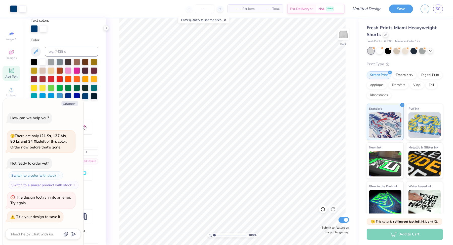
type textarea "x"
click at [355, 14] on div "Design Title" at bounding box center [367, 9] width 37 height 18
click at [356, 12] on input "Design Title" at bounding box center [360, 9] width 49 height 10
type input "p"
type textarea "x"
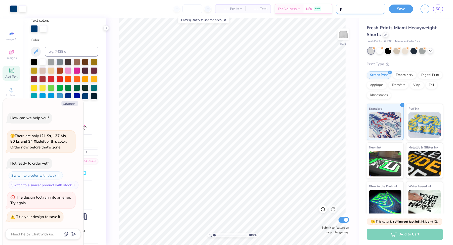
type input "po"
type textarea "x"
type input "pos"
type textarea "x"
type input "poss"
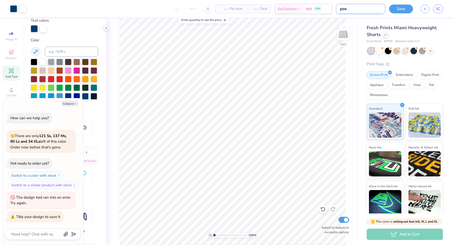
type textarea "x"
type input "possi"
type textarea "x"
type input "possib"
type textarea "x"
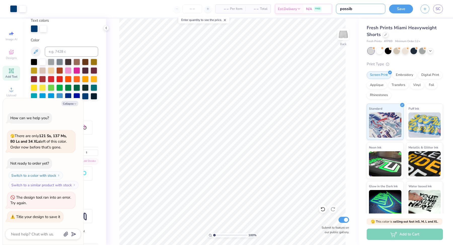
type input "possibl"
type textarea "x"
type input "possible"
type textarea "x"
type input "possible"
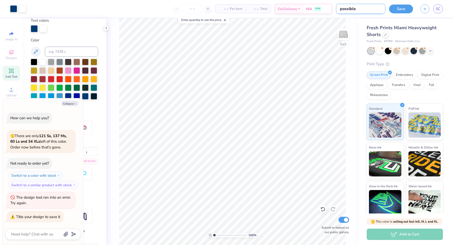
type textarea "x"
type input "possible f"
type textarea "x"
type input "possible fa"
type textarea "x"
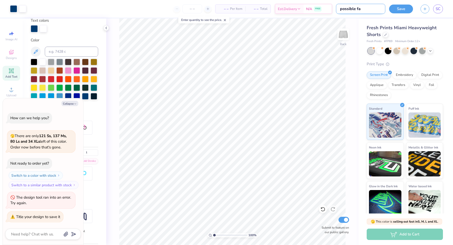
type input "possible fal"
type textarea "x"
type input "possible fall"
type textarea "x"
type input "possible fall"
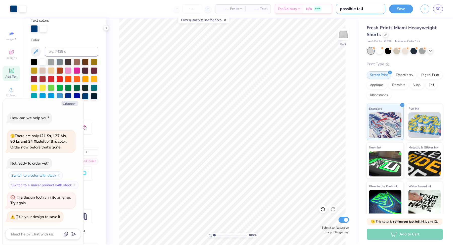
type textarea "x"
type input "possible fall m"
type textarea "x"
type input "possible fall me"
type textarea "x"
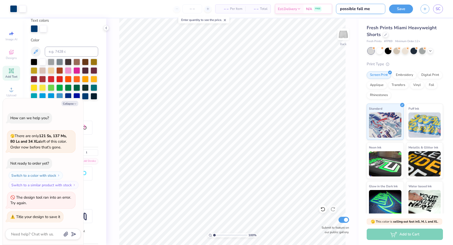
type input "possible fall mer"
type textarea "x"
type input "possible fall merc"
type textarea "x"
type input "possible fall merch"
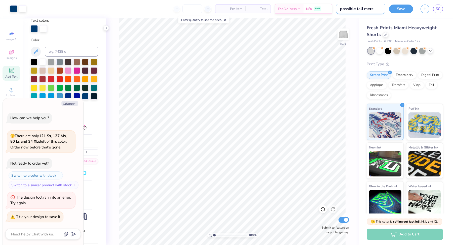
type textarea "x"
type input "possible fall merch"
type textarea "x"
type input "possible fall merch 2"
type textarea "x"
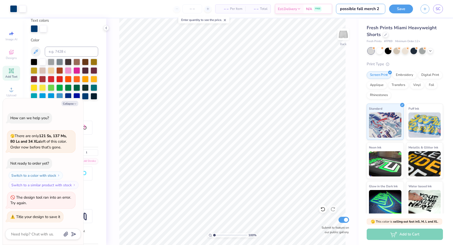
type input "possible fall merch 20"
type textarea "x"
type input "possible fall merch 202"
type textarea "x"
type input "possible fall merch 2025"
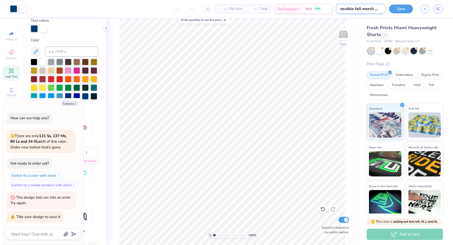
type textarea "x"
type input "possible fall merch 2025"
click at [404, 9] on button "Save" at bounding box center [401, 8] width 24 height 9
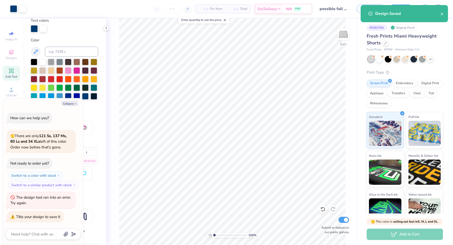
type textarea "x"
